Goal: Task Accomplishment & Management: Manage account settings

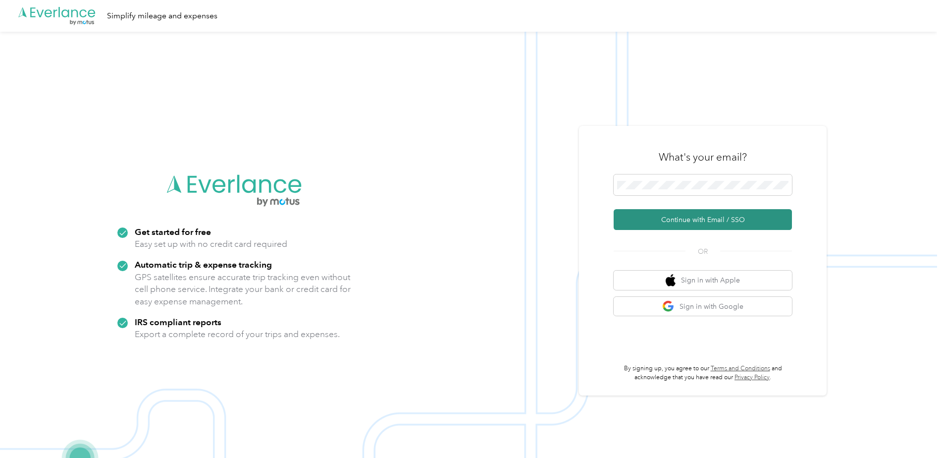
click at [711, 223] on button "Continue with Email / SSO" at bounding box center [703, 219] width 178 height 21
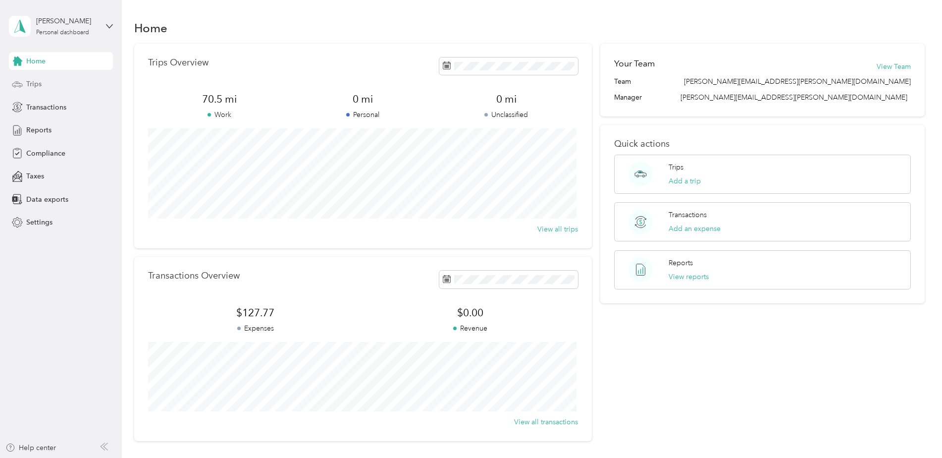
click at [38, 84] on span "Trips" at bounding box center [33, 84] width 15 height 10
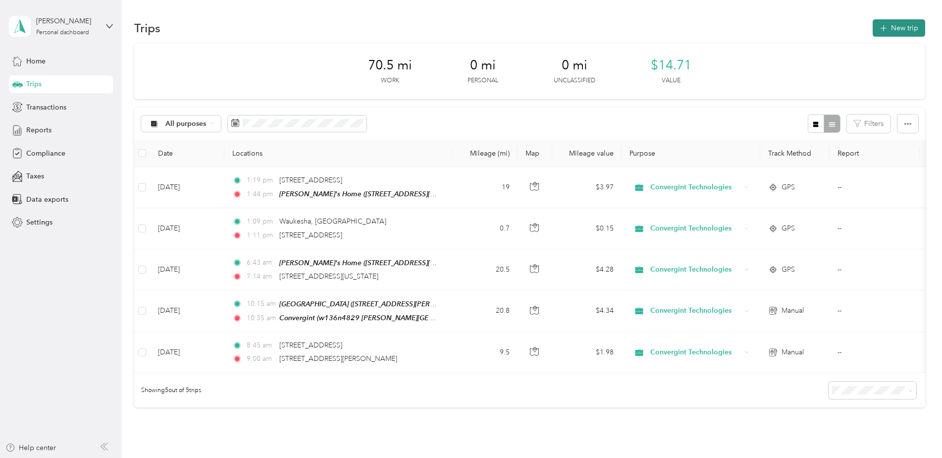
click at [899, 27] on button "New trip" at bounding box center [899, 27] width 53 height 17
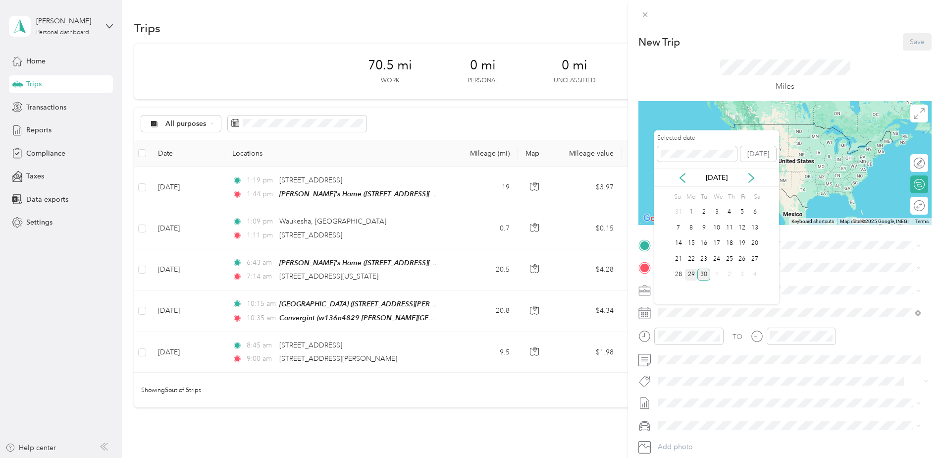
click at [694, 275] on div "29" at bounding box center [691, 274] width 13 height 12
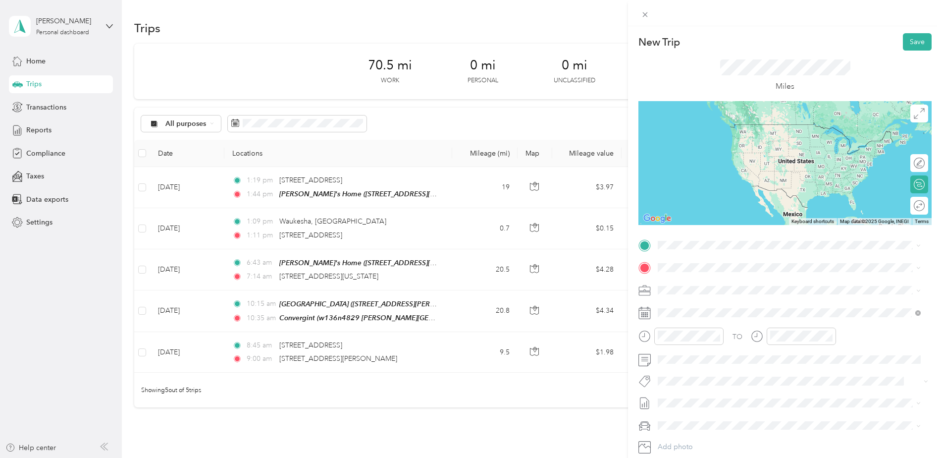
click at [718, 361] on div "Jen's Home 223 South 2nd Street, 53204, Milwaukee, Wisconsin, United States" at bounding box center [726, 350] width 99 height 21
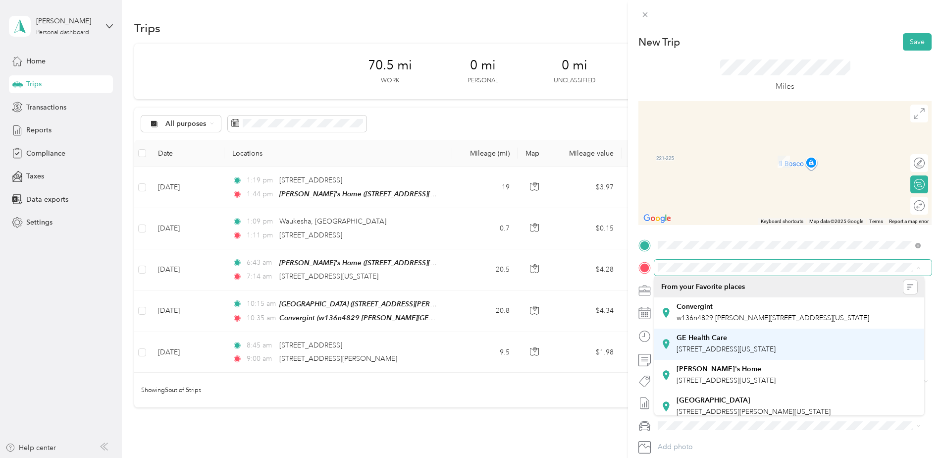
scroll to position [28, 0]
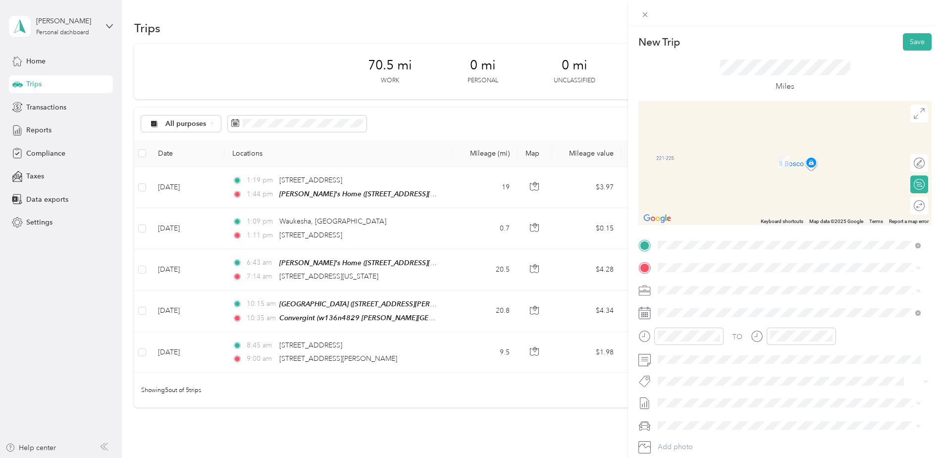
click at [746, 399] on div "Milwaukee International Airport 5300 South Howell Avenue, 53207, Milwaukee, Wis…" at bounding box center [754, 399] width 154 height 21
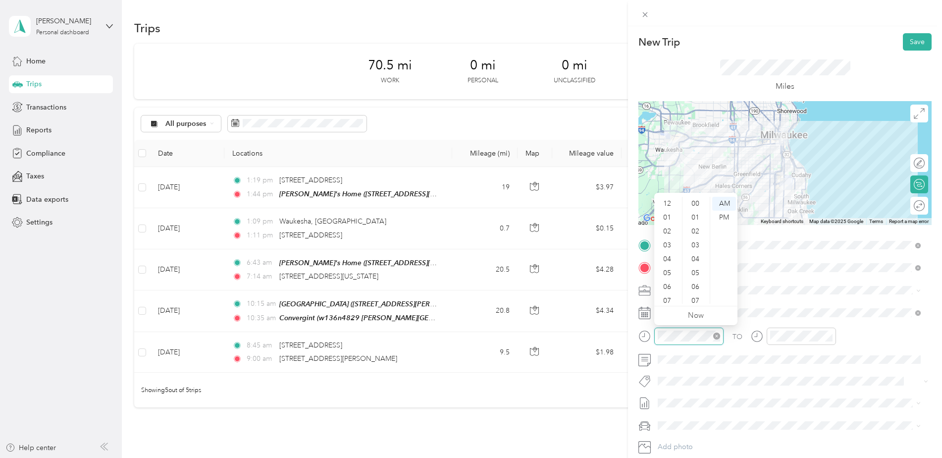
scroll to position [725, 0]
click at [669, 266] on div "09" at bounding box center [668, 269] width 24 height 14
click at [698, 243] on div "30" at bounding box center [697, 241] width 24 height 14
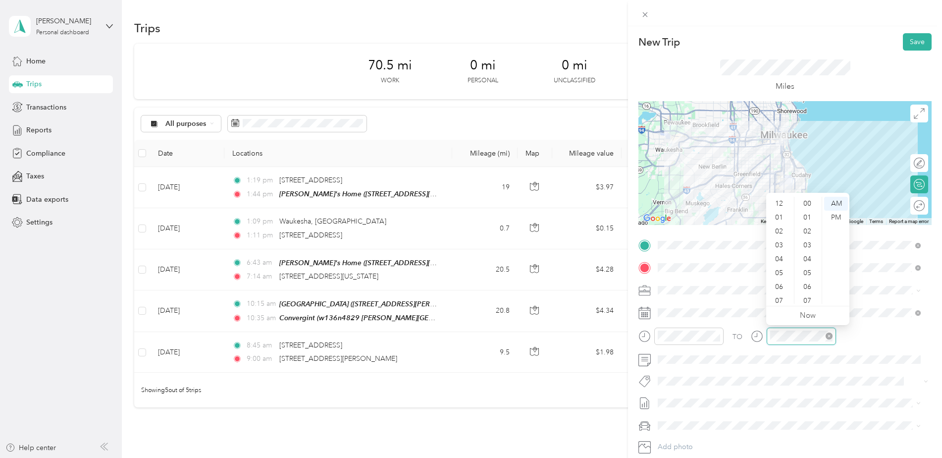
scroll to position [725, 0]
click at [779, 266] on div "09" at bounding box center [780, 269] width 24 height 14
click at [808, 204] on div "45" at bounding box center [809, 202] width 24 height 14
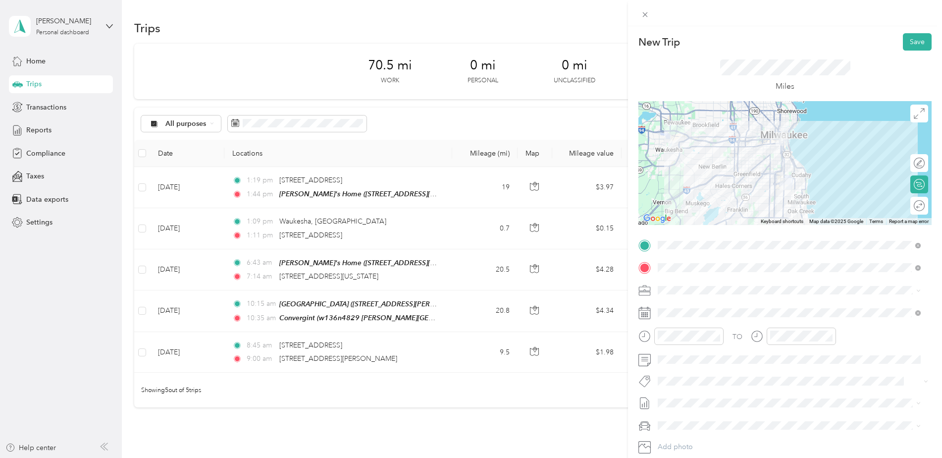
click at [685, 410] on li "Jen’s Car" at bounding box center [789, 402] width 270 height 17
click at [916, 290] on span at bounding box center [917, 290] width 8 height 7
click at [914, 41] on button "Save" at bounding box center [917, 41] width 29 height 17
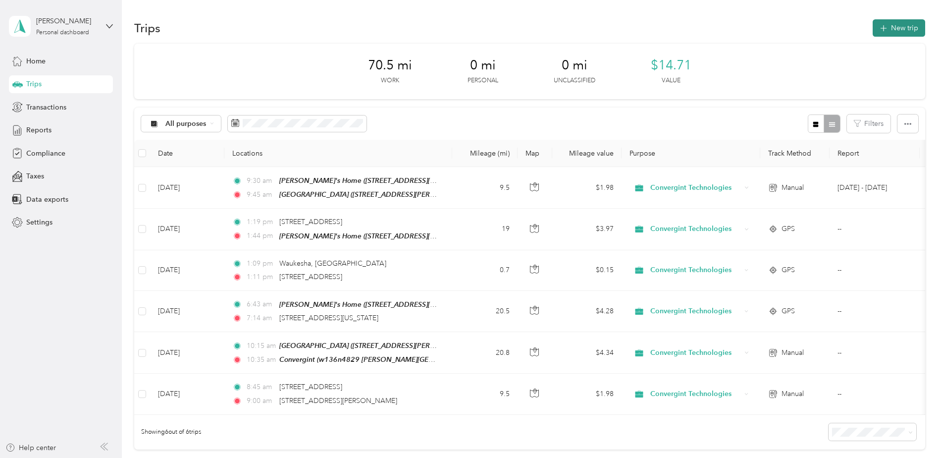
click at [907, 27] on button "New trip" at bounding box center [899, 27] width 53 height 17
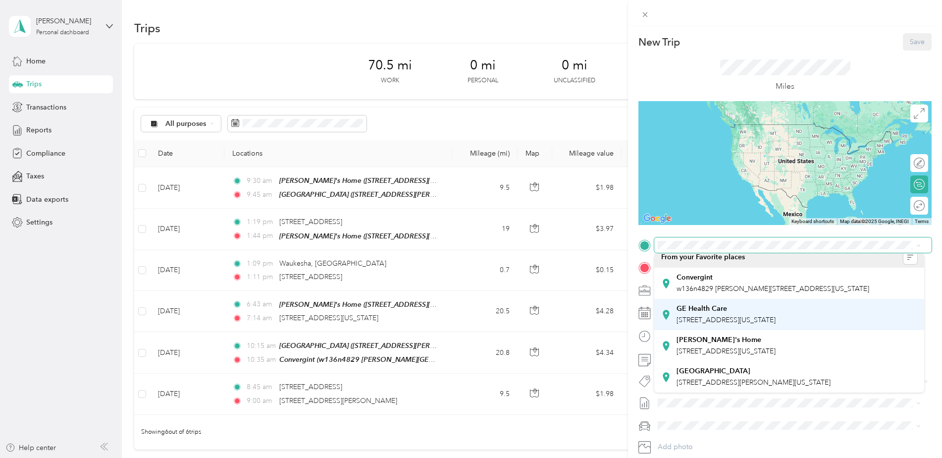
scroll to position [28, 0]
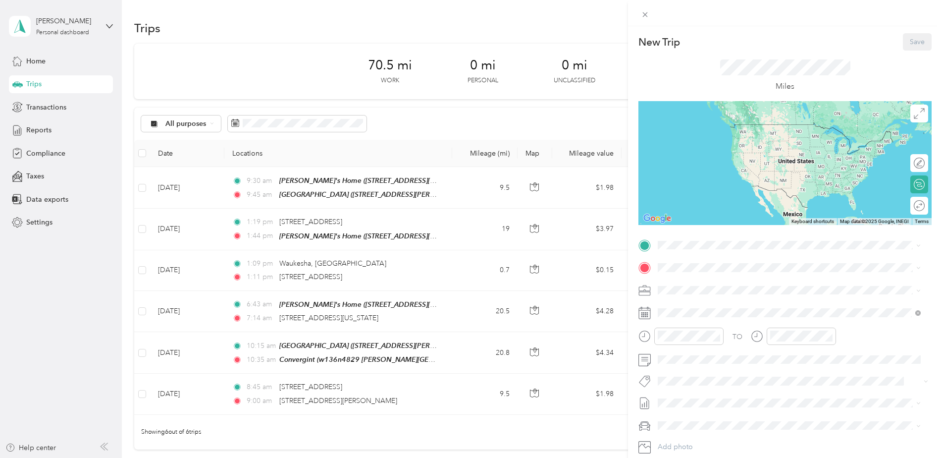
click at [741, 373] on div "Milwaukee International Airport 5300 South Howell Avenue, 53207, Milwaukee, Wis…" at bounding box center [754, 375] width 154 height 21
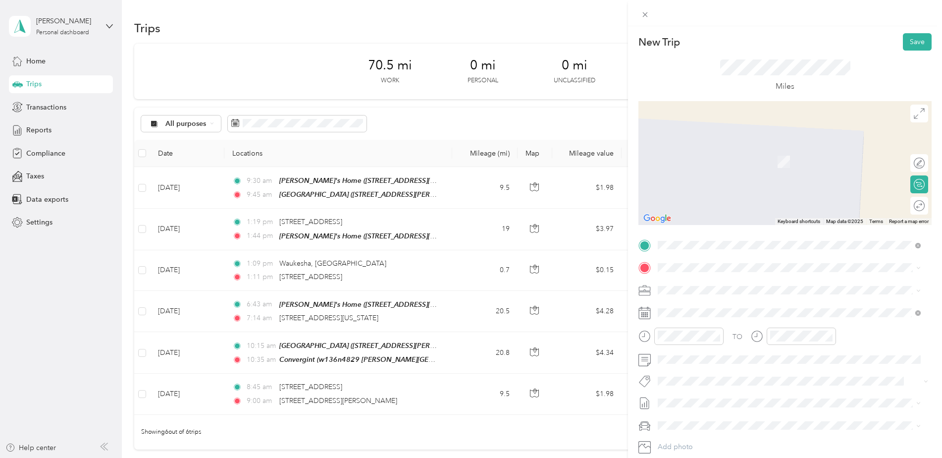
click at [727, 383] on div "Jen's Home 223 South 2nd Street, 53204, Milwaukee, Wisconsin, United States" at bounding box center [726, 373] width 99 height 21
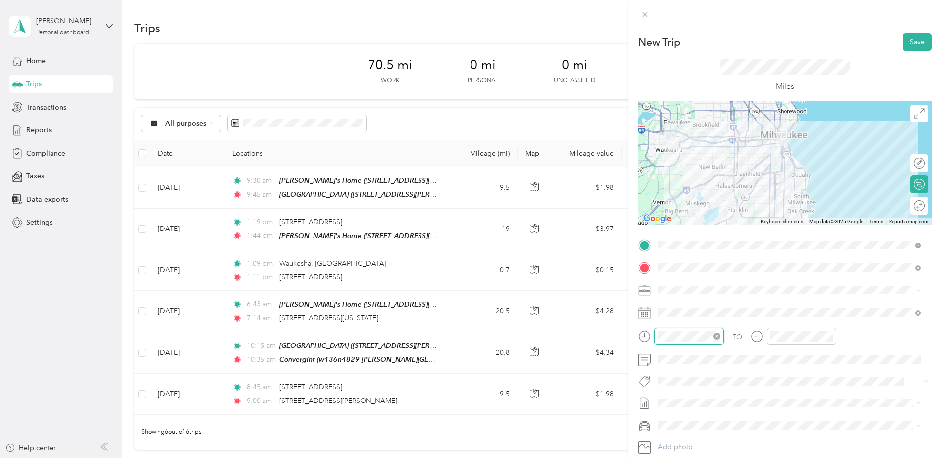
scroll to position [725, 0]
click at [727, 213] on div "PM" at bounding box center [724, 218] width 24 height 14
click at [670, 229] on div "02" at bounding box center [668, 231] width 24 height 14
click at [696, 205] on div "00" at bounding box center [697, 204] width 24 height 14
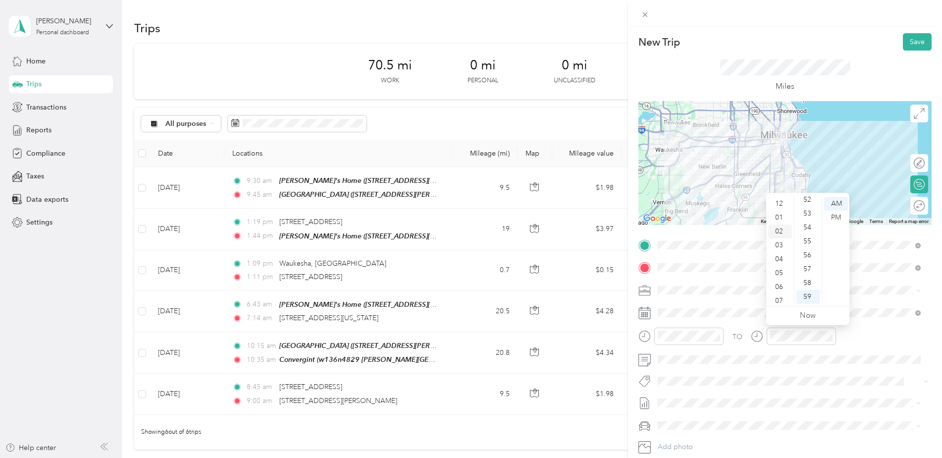
click at [776, 231] on div "02" at bounding box center [780, 231] width 24 height 14
click at [809, 264] on div "15" at bounding box center [809, 263] width 24 height 14
click at [832, 217] on div "PM" at bounding box center [836, 218] width 24 height 14
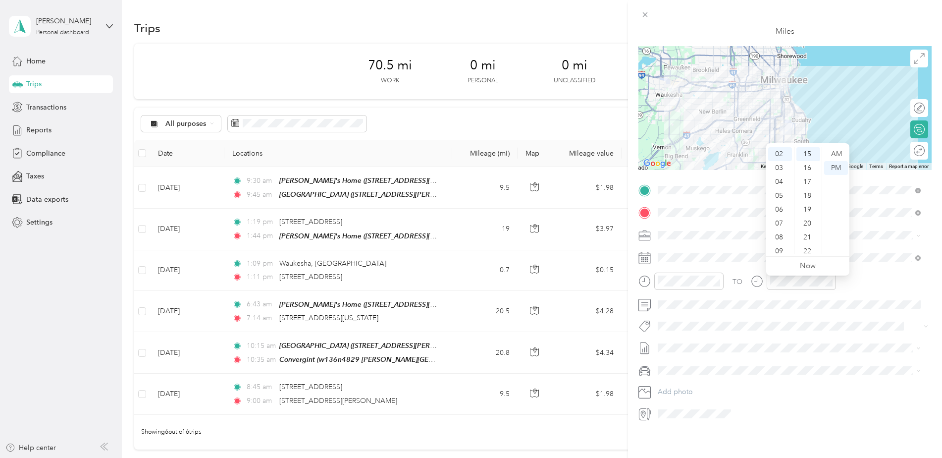
scroll to position [62, 0]
click at [683, 398] on div "Jen’s Car" at bounding box center [789, 397] width 256 height 10
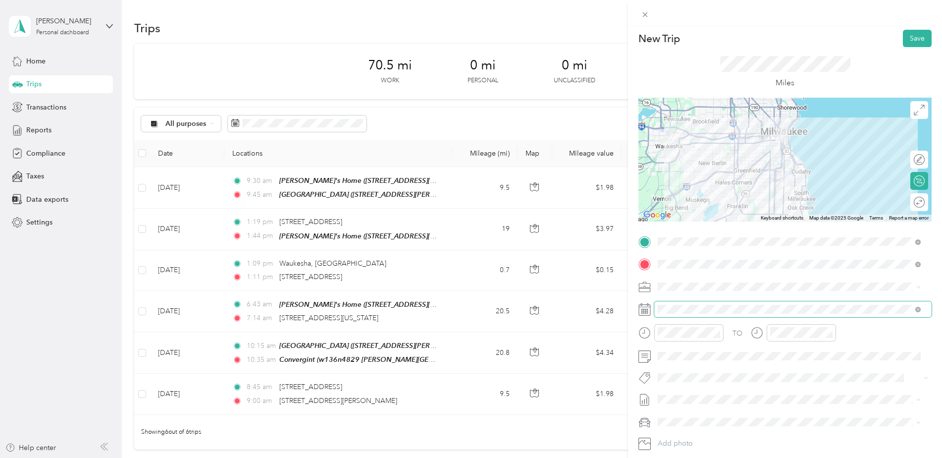
scroll to position [0, 0]
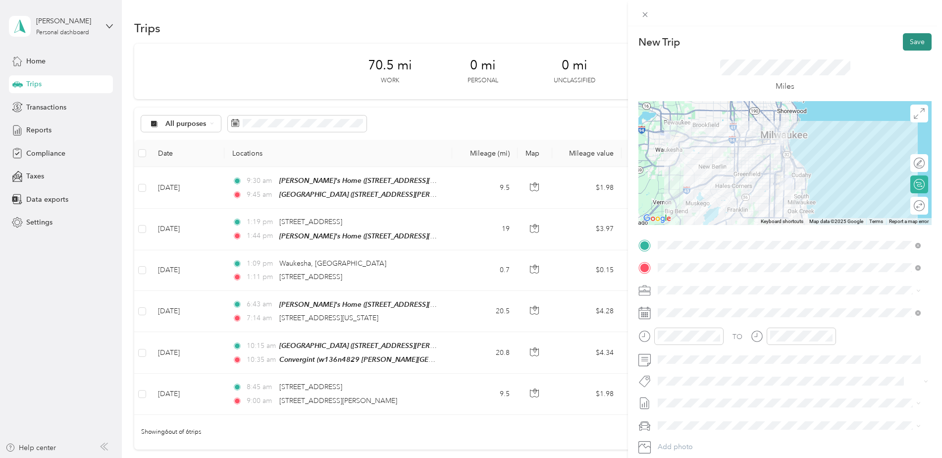
click at [907, 39] on button "Save" at bounding box center [917, 41] width 29 height 17
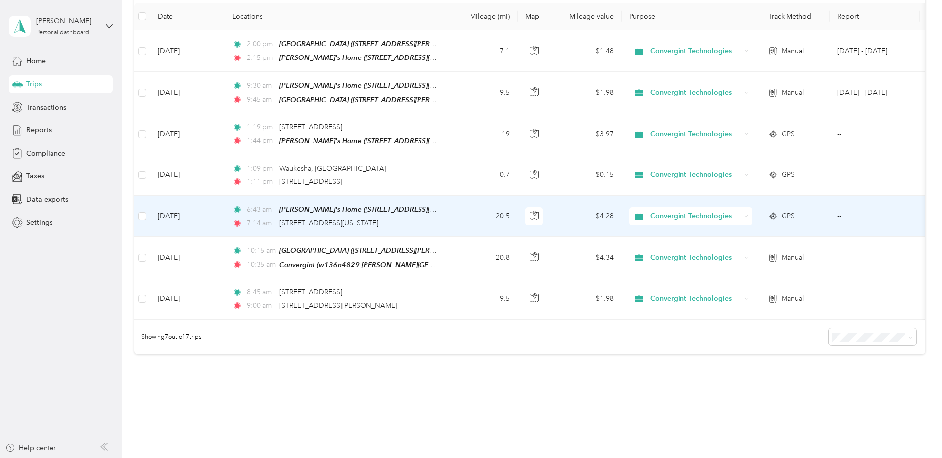
scroll to position [25, 0]
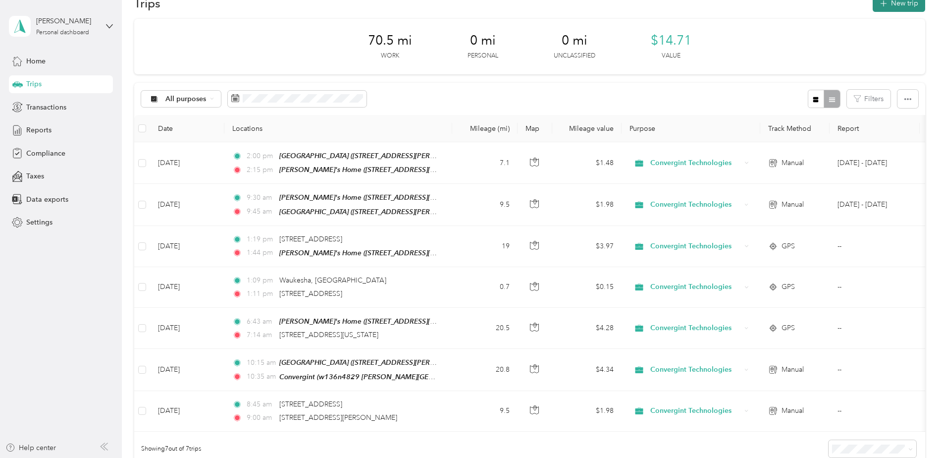
click at [895, 6] on button "New trip" at bounding box center [899, 3] width 53 height 17
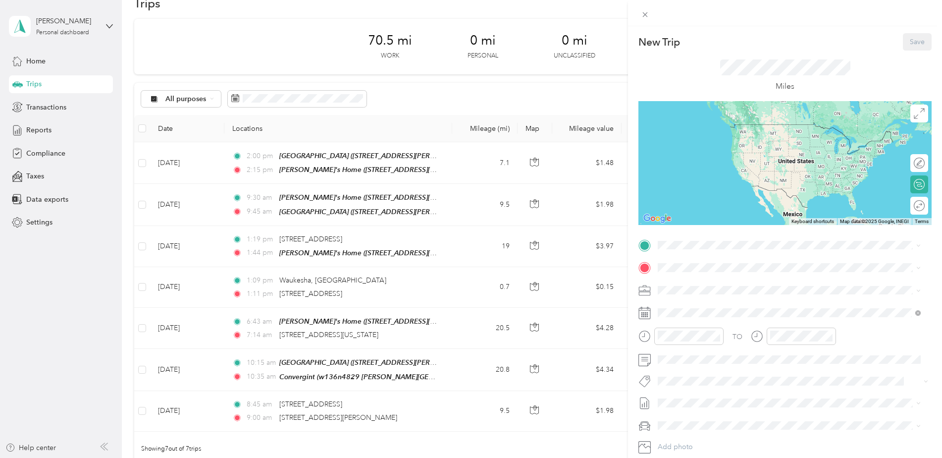
click at [714, 361] on div "Jen's Home 223 South 2nd Street, 53204, Milwaukee, Wisconsin, United States" at bounding box center [726, 350] width 99 height 21
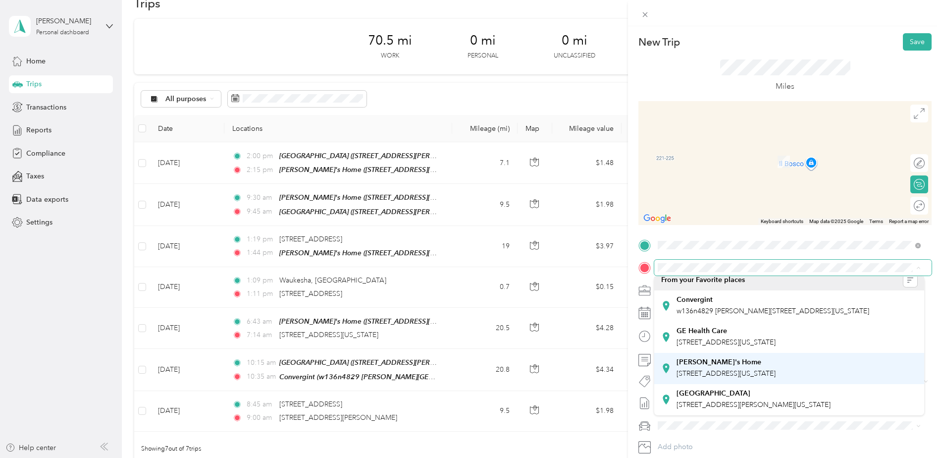
scroll to position [28, 0]
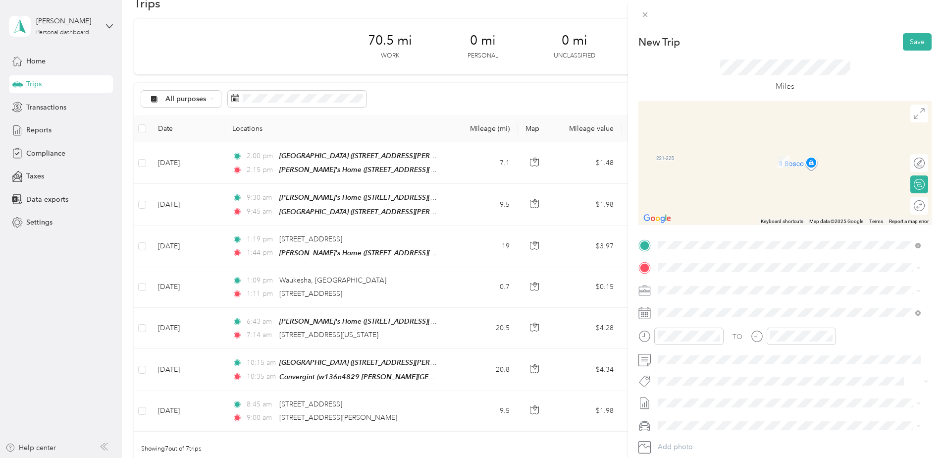
click at [728, 393] on strong "Milwaukee International Airport" at bounding box center [714, 392] width 74 height 9
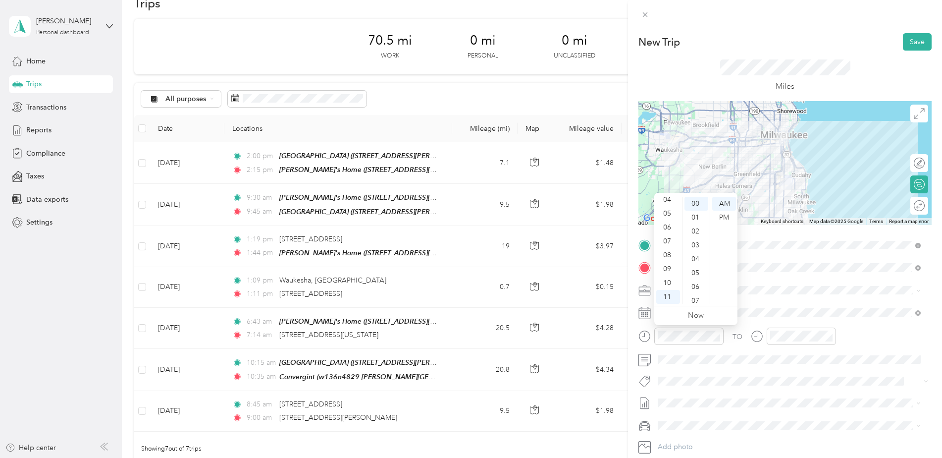
scroll to position [40, 0]
click at [672, 206] on div "03" at bounding box center [668, 206] width 24 height 14
click at [697, 272] on div "30" at bounding box center [697, 273] width 24 height 14
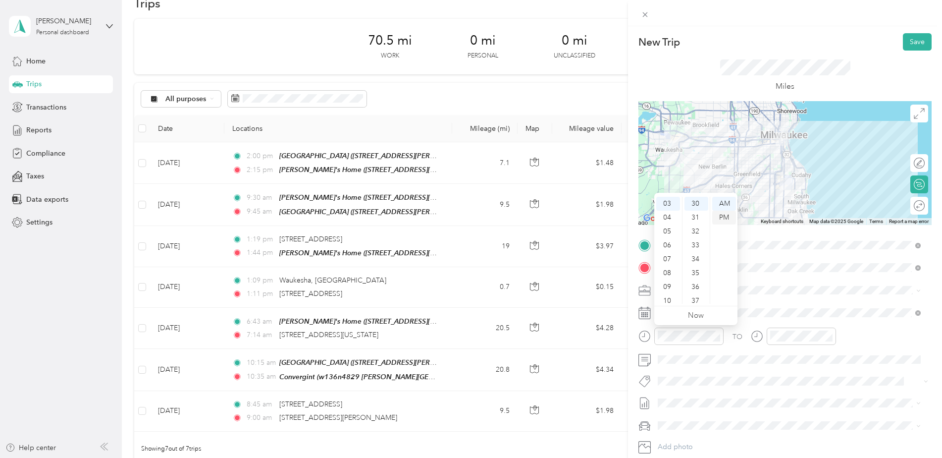
click at [721, 217] on div "PM" at bounding box center [724, 218] width 24 height 14
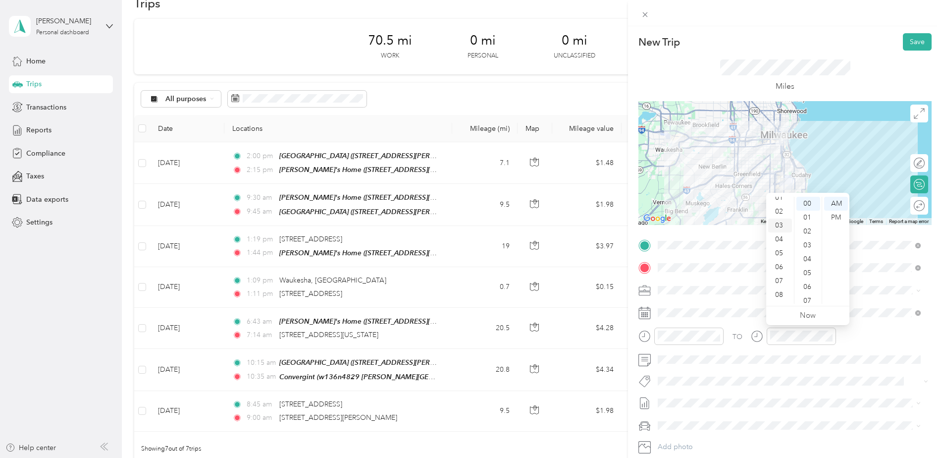
click at [782, 223] on div "03" at bounding box center [780, 225] width 24 height 14
click at [808, 279] on div "45" at bounding box center [809, 283] width 24 height 14
click at [833, 217] on div "PM" at bounding box center [836, 218] width 24 height 14
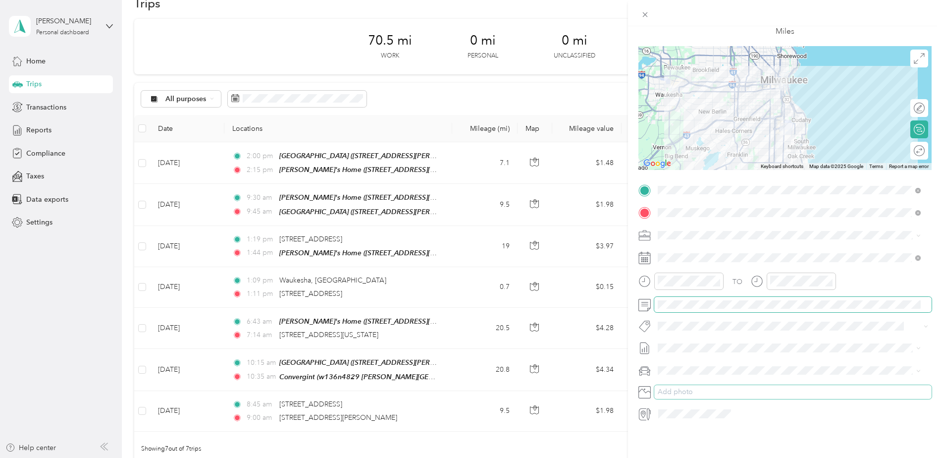
scroll to position [62, 0]
click at [676, 393] on div "Jen’s Car" at bounding box center [789, 394] width 256 height 10
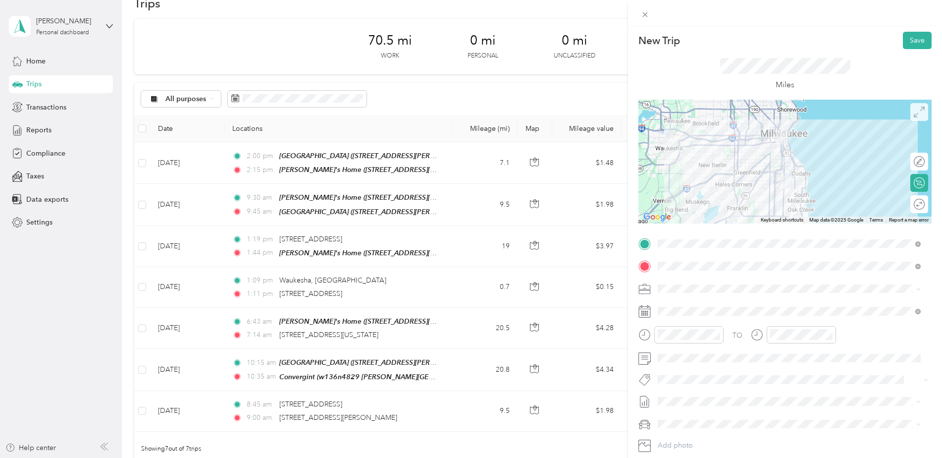
scroll to position [0, 0]
click at [903, 41] on button "Save" at bounding box center [917, 41] width 29 height 17
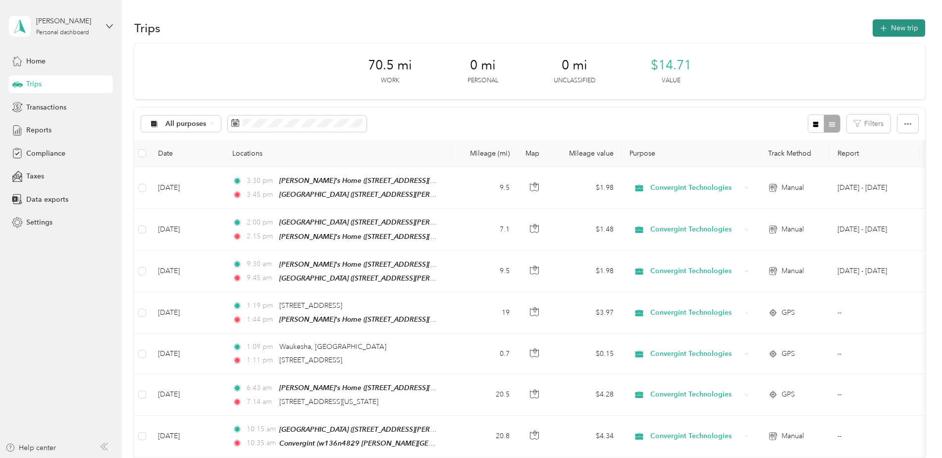
click at [893, 28] on button "New trip" at bounding box center [899, 27] width 53 height 17
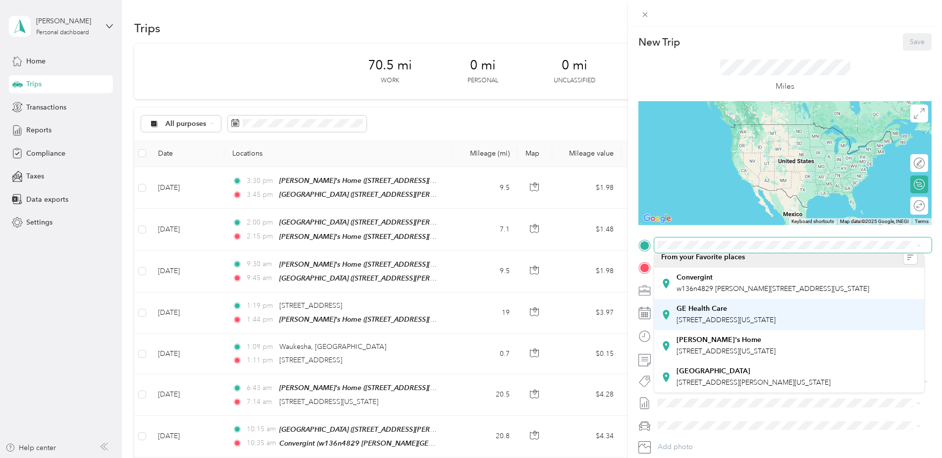
scroll to position [28, 0]
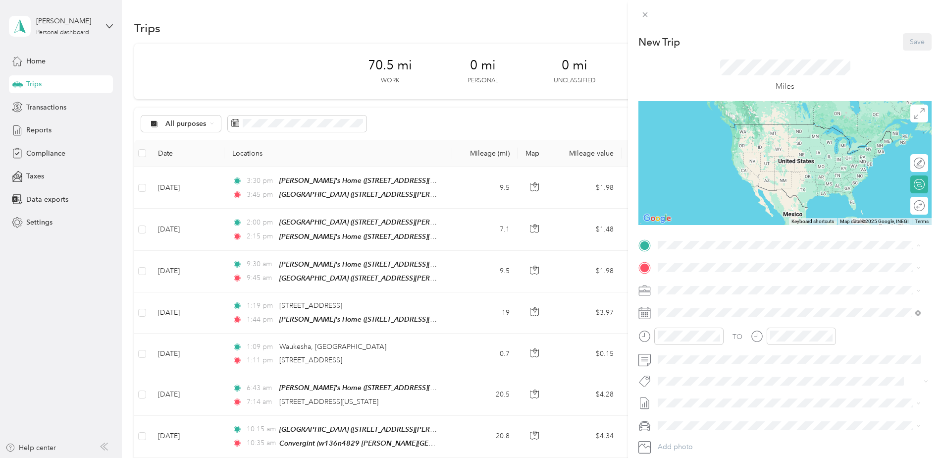
click at [737, 374] on div "Milwaukee International Airport 5300 South Howell Avenue, 53207, Milwaukee, Wis…" at bounding box center [754, 377] width 154 height 21
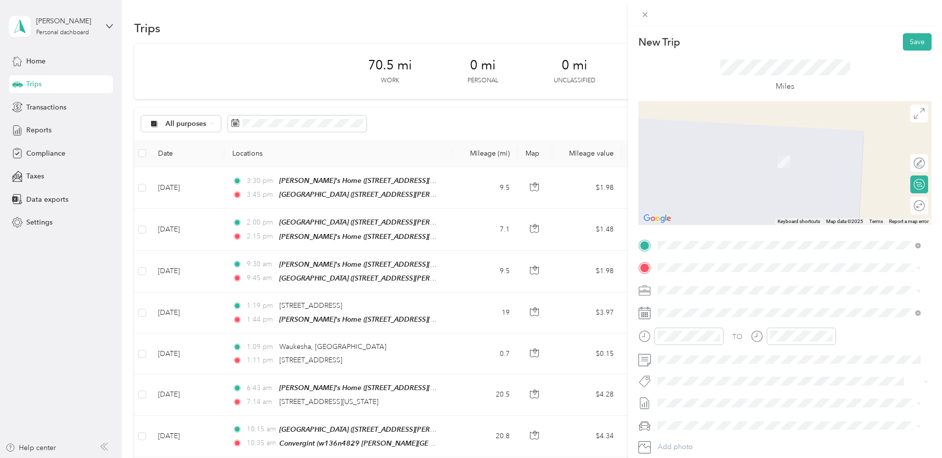
click at [707, 313] on div "Convergint w136n4829 Campbell Drive, 53051, Menomonee Falls, Wisconsin, United …" at bounding box center [773, 312] width 193 height 21
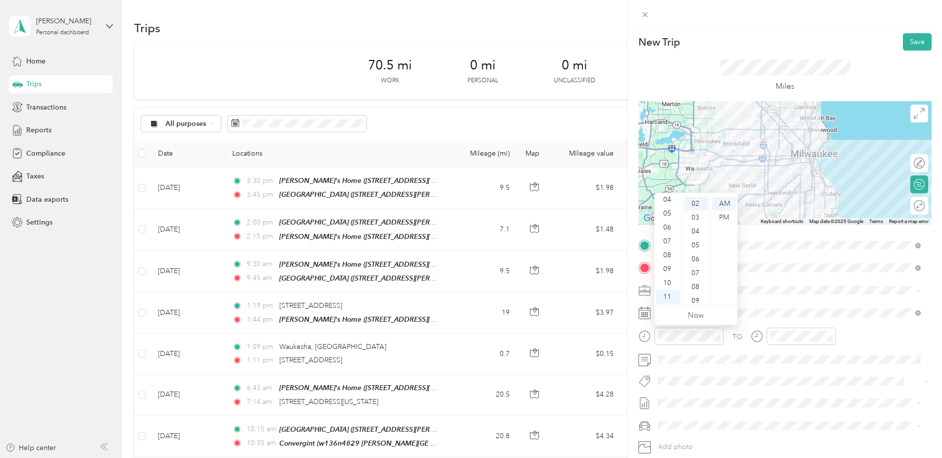
scroll to position [40, 0]
click at [670, 207] on div "03" at bounding box center [668, 206] width 24 height 14
click at [726, 217] on div "PM" at bounding box center [724, 218] width 24 height 14
click at [695, 255] on div "45" at bounding box center [697, 255] width 24 height 14
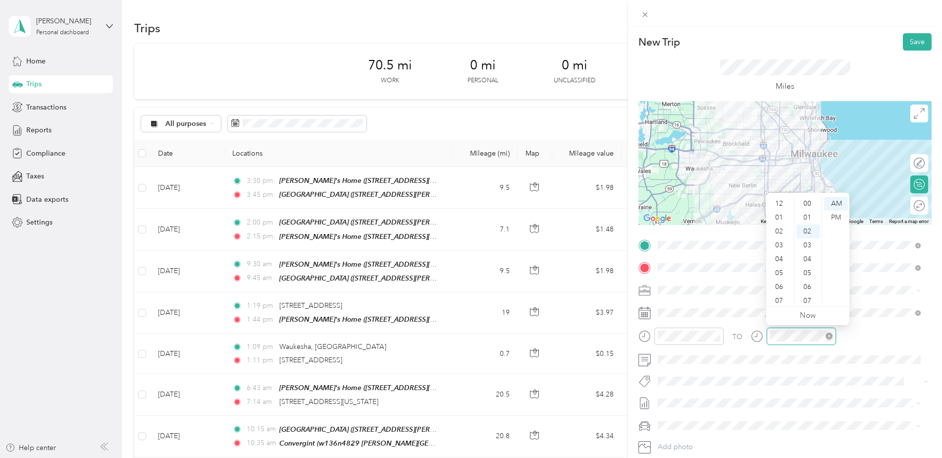
scroll to position [28, 0]
click at [785, 201] on div "04" at bounding box center [780, 200] width 24 height 14
click at [809, 205] on div "00" at bounding box center [809, 204] width 24 height 14
click at [840, 217] on div "PM" at bounding box center [836, 218] width 24 height 14
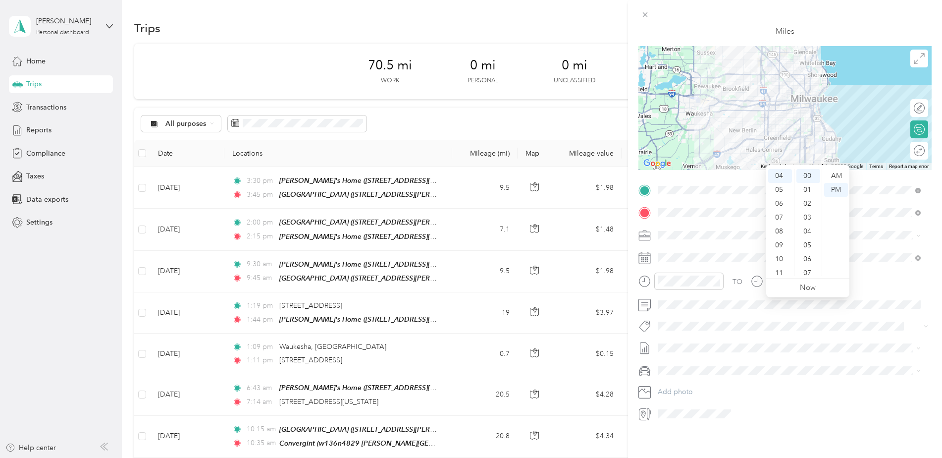
scroll to position [62, 0]
click at [679, 396] on span "Jen’s Car" at bounding box center [697, 395] width 72 height 8
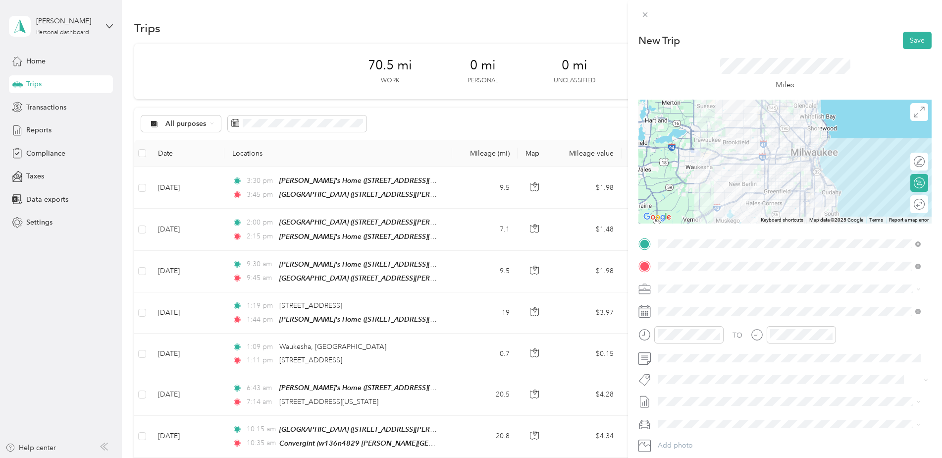
scroll to position [0, 0]
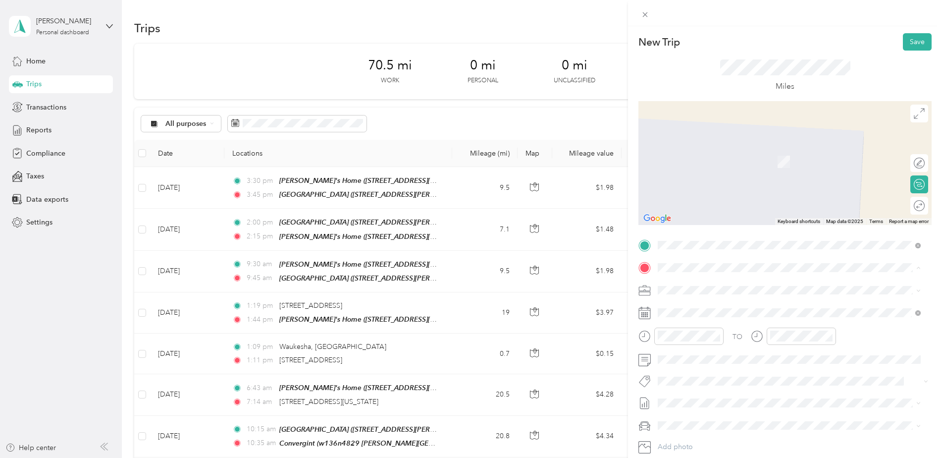
click at [696, 374] on strong "Jen's Home" at bounding box center [719, 369] width 85 height 9
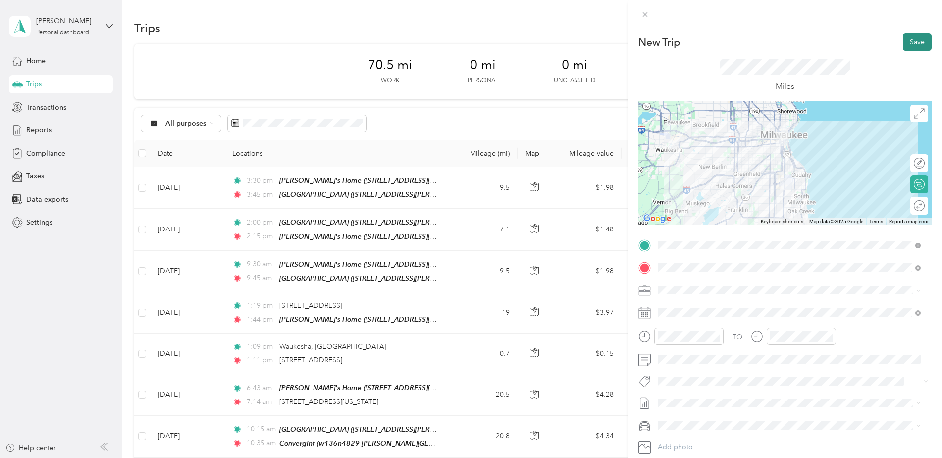
click at [905, 37] on button "Save" at bounding box center [917, 41] width 29 height 17
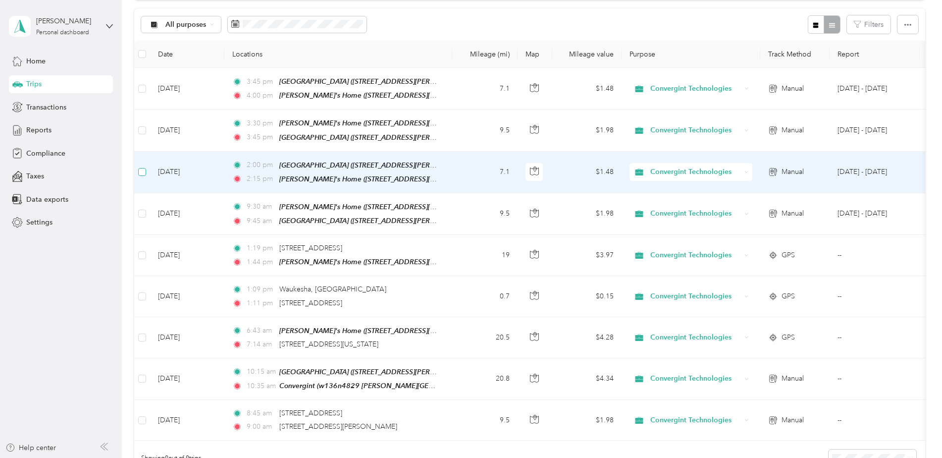
scroll to position [100, 0]
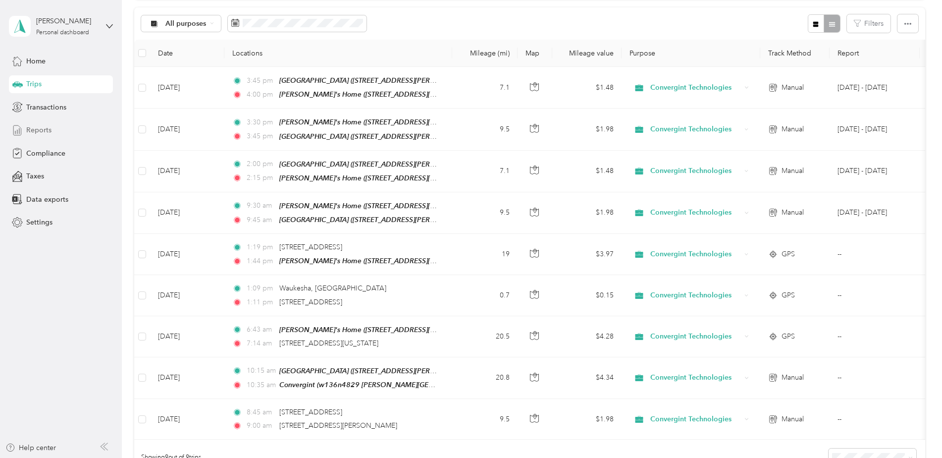
click at [53, 128] on div "Reports" at bounding box center [61, 130] width 104 height 18
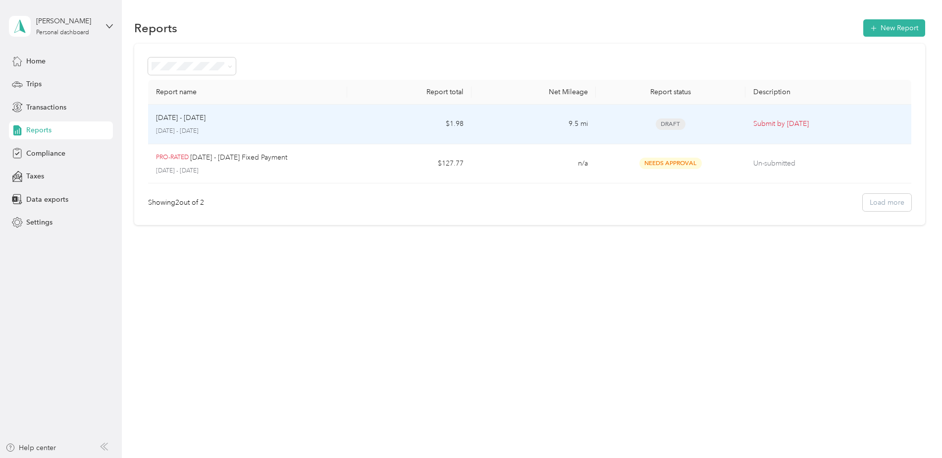
click at [197, 115] on p "Sep 1 - 30, 2025" at bounding box center [181, 117] width 50 height 11
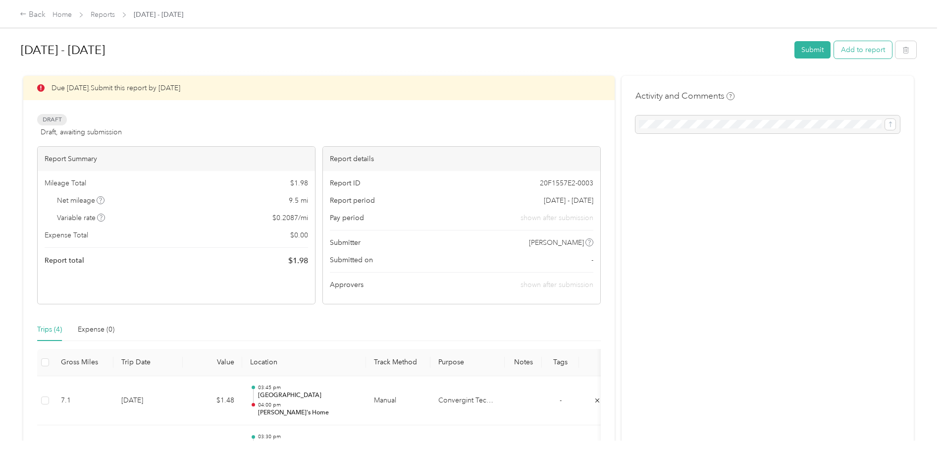
click at [877, 50] on button "Add to report" at bounding box center [863, 49] width 58 height 17
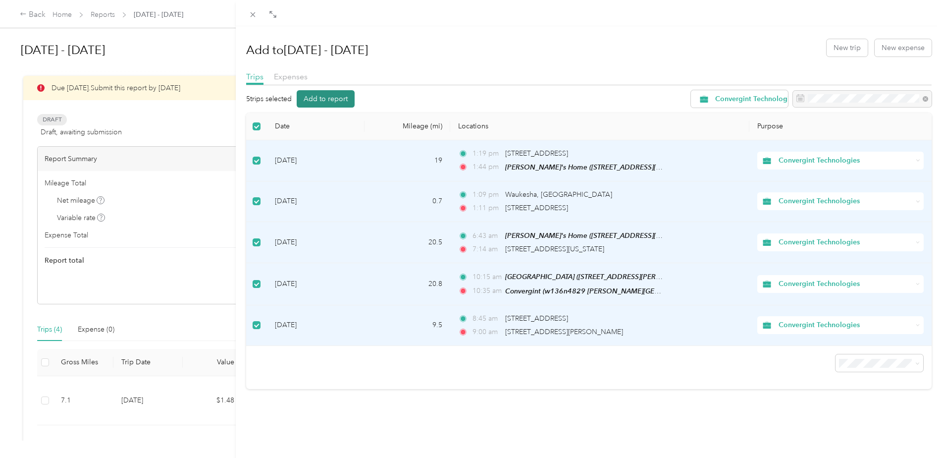
click at [347, 100] on button "Add to report" at bounding box center [326, 98] width 58 height 17
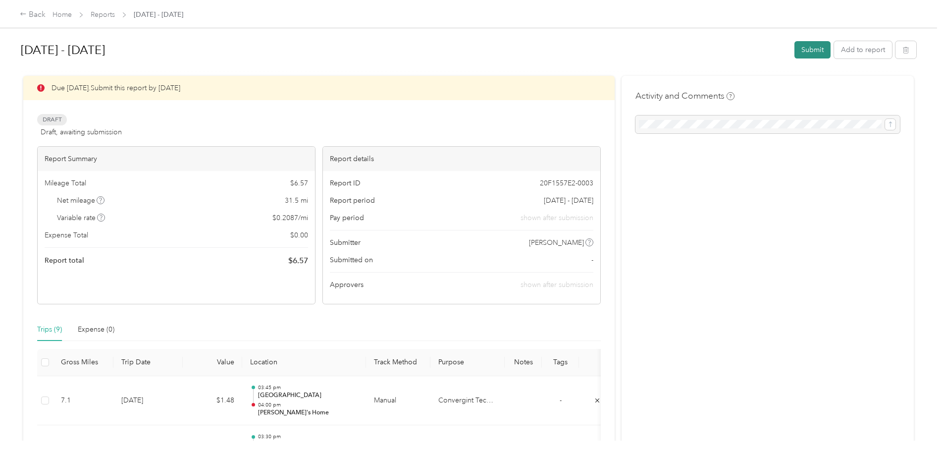
click at [814, 48] on button "Submit" at bounding box center [813, 49] width 36 height 17
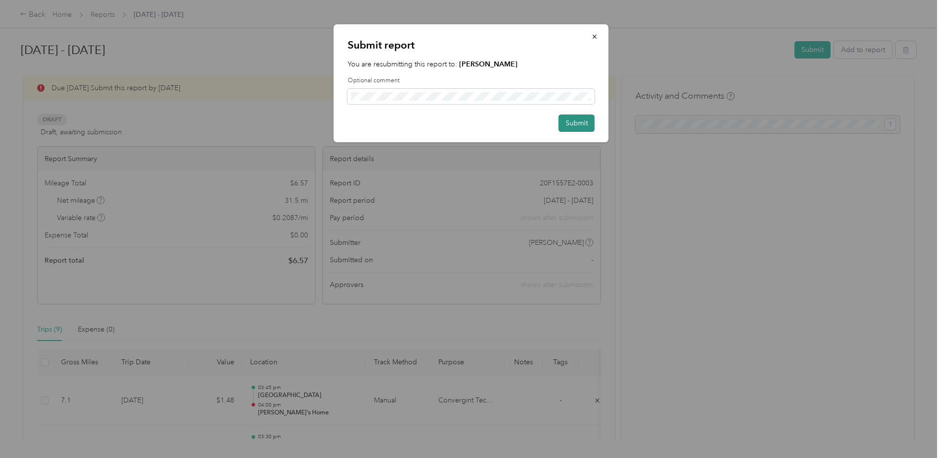
click at [587, 123] on button "Submit" at bounding box center [577, 122] width 36 height 17
